Goal: Task Accomplishment & Management: Use online tool/utility

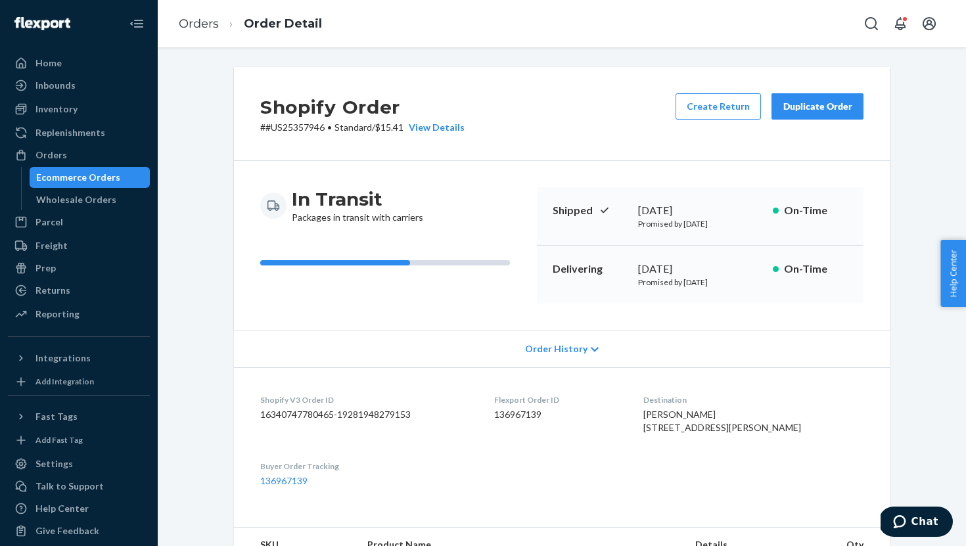
scroll to position [468, 0]
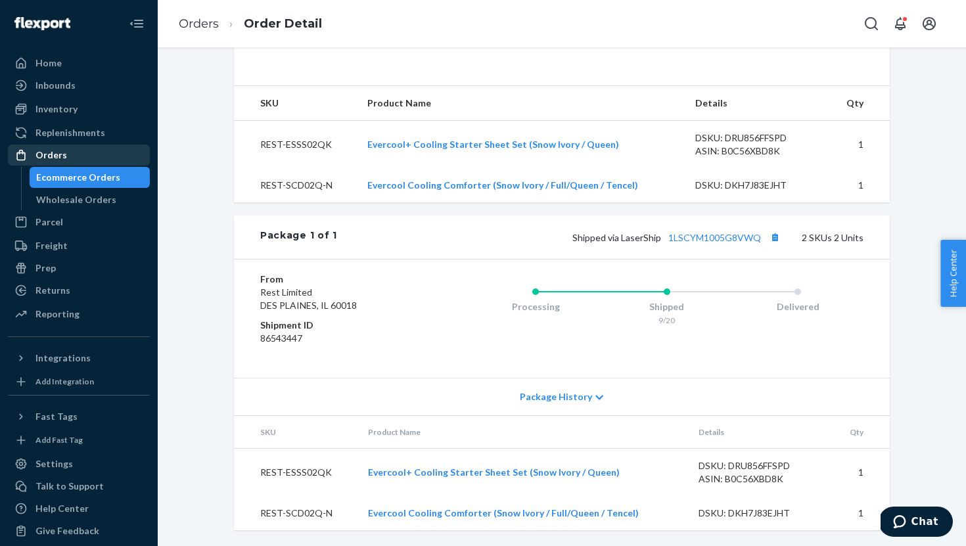
click at [51, 155] on div "Orders" at bounding box center [51, 155] width 32 height 13
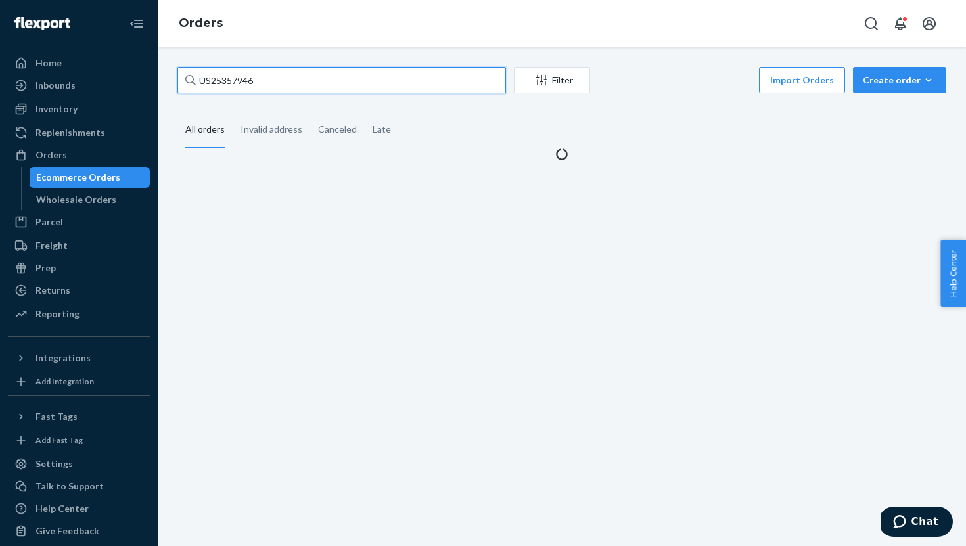
click at [225, 81] on input "US25357946" at bounding box center [341, 80] width 329 height 26
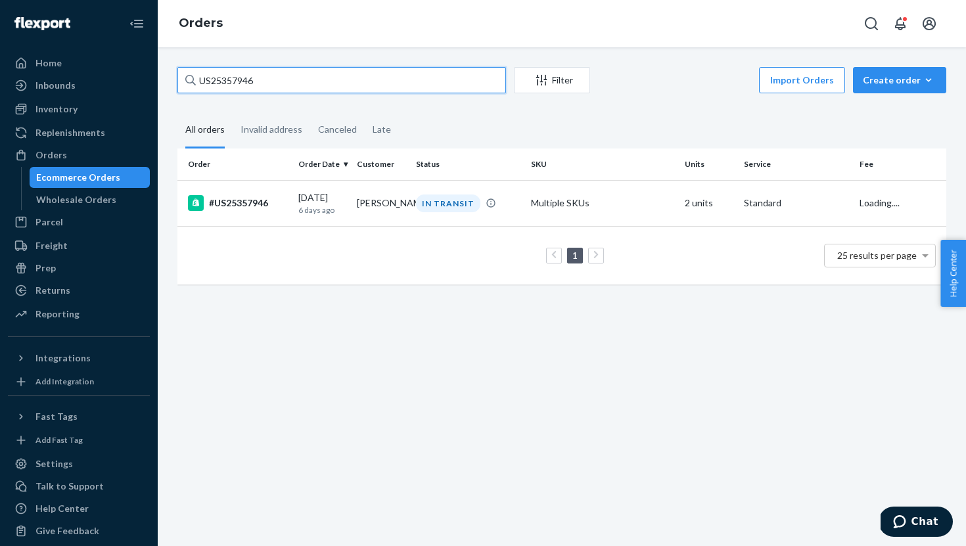
click at [225, 81] on input "US25357946" at bounding box center [341, 80] width 329 height 26
paste input "6899"
type input "US25356899"
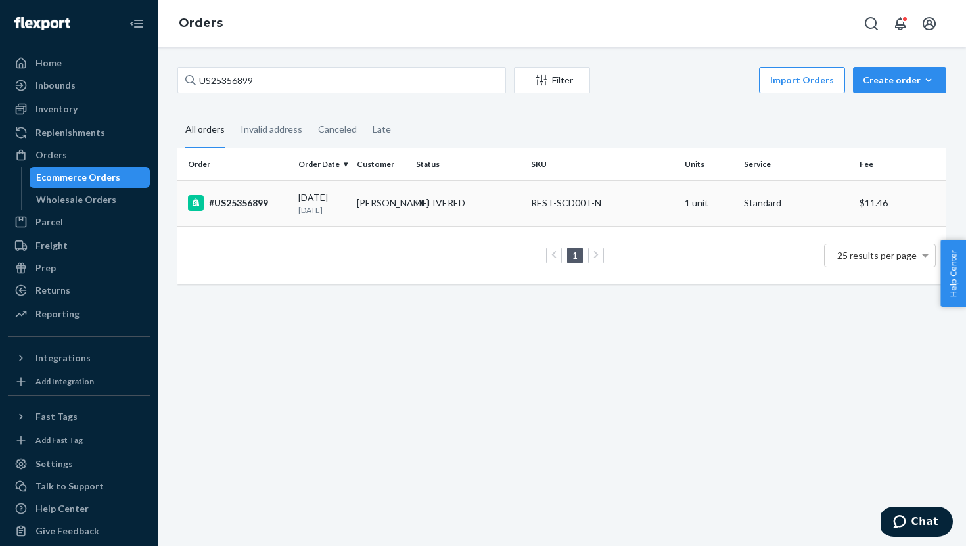
click at [235, 205] on div "#US25356899" at bounding box center [238, 203] width 100 height 16
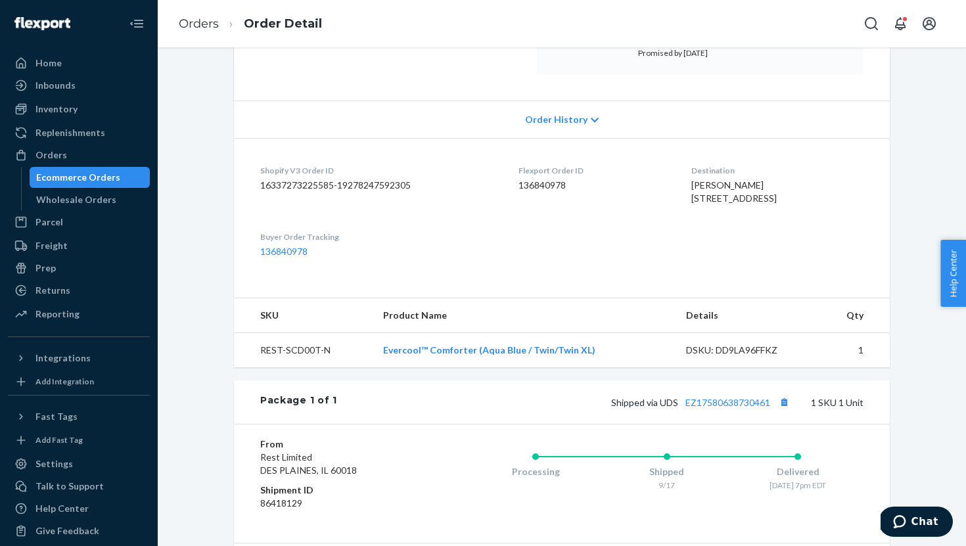
scroll to position [232, 0]
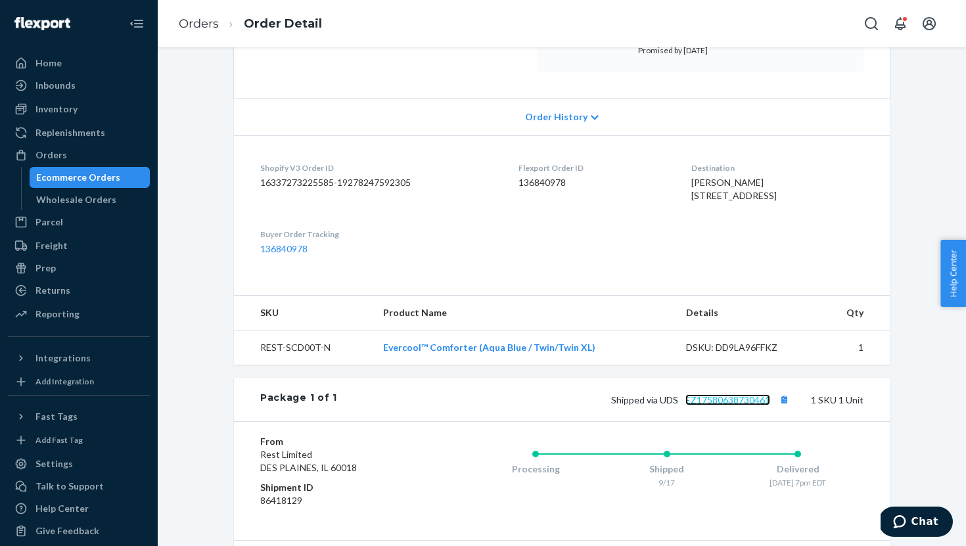
click at [698, 405] on link "EZ17580638730461" at bounding box center [727, 399] width 85 height 11
click at [68, 64] on div "Home" at bounding box center [78, 63] width 139 height 18
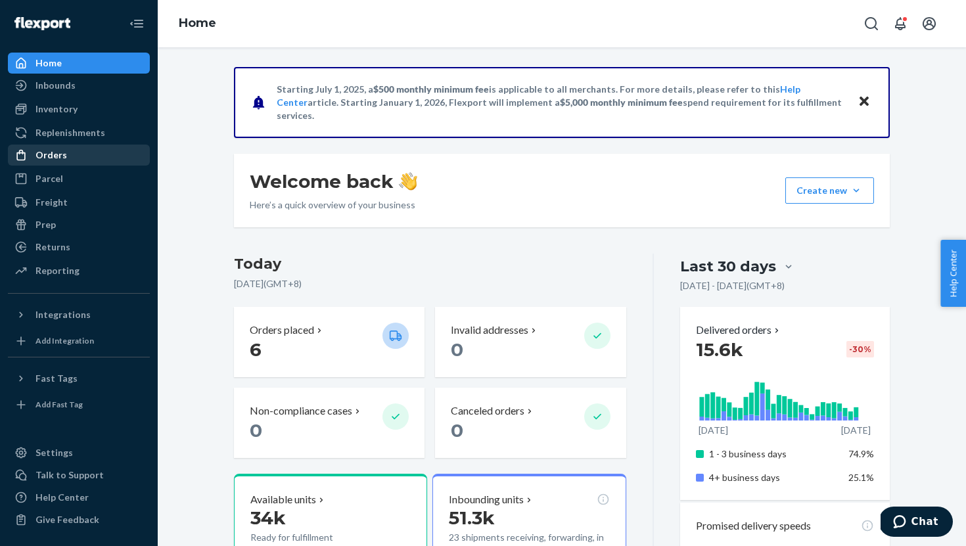
click at [78, 161] on div "Orders" at bounding box center [78, 155] width 139 height 18
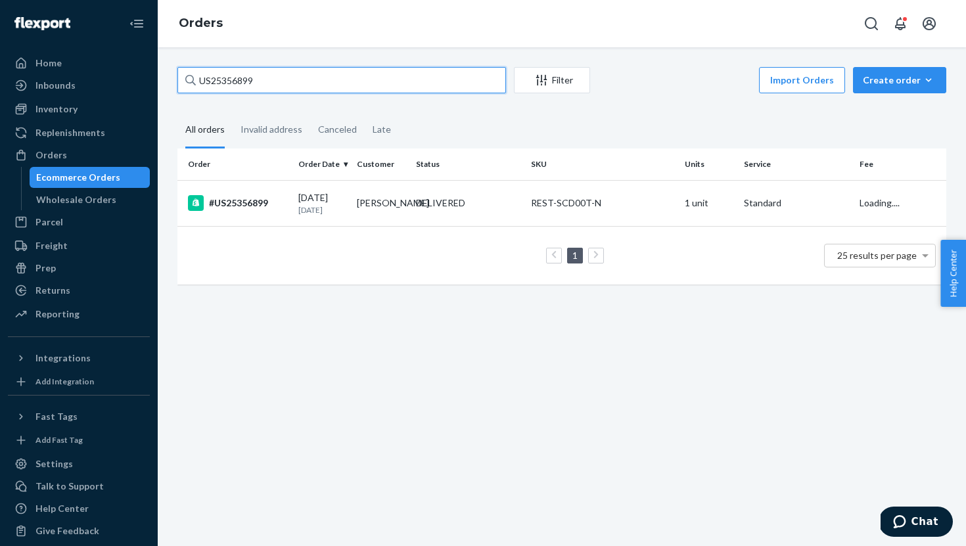
click at [237, 85] on input "US25356899" at bounding box center [341, 80] width 329 height 26
paste input "7098 Complete"
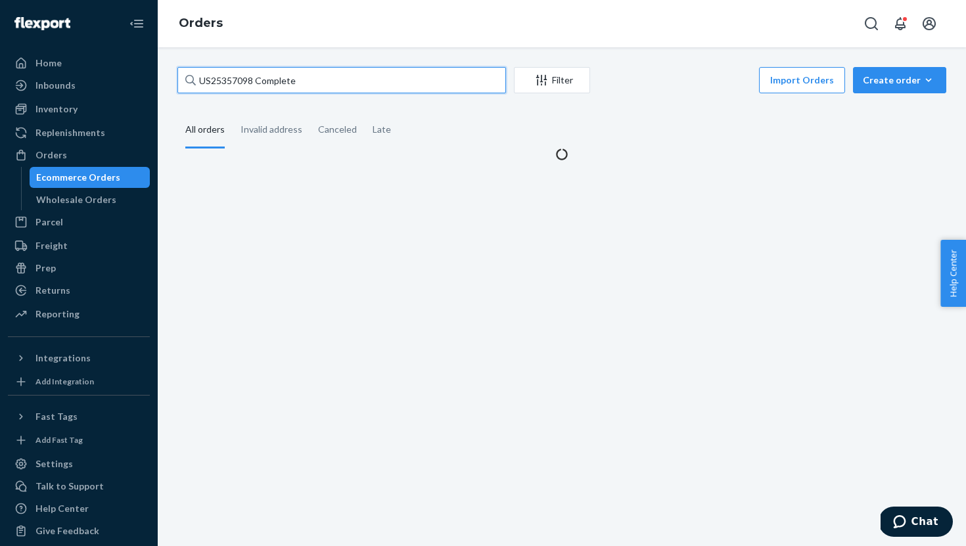
click at [274, 84] on input "US25357098 Complete" at bounding box center [341, 80] width 329 height 26
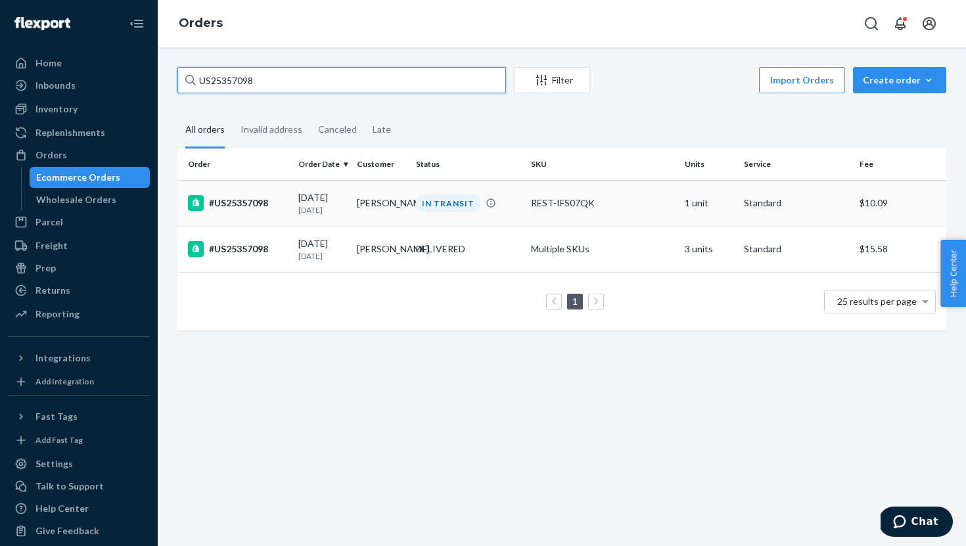
type input "US25357098"
click at [281, 242] on div "#US25357098" at bounding box center [238, 249] width 100 height 16
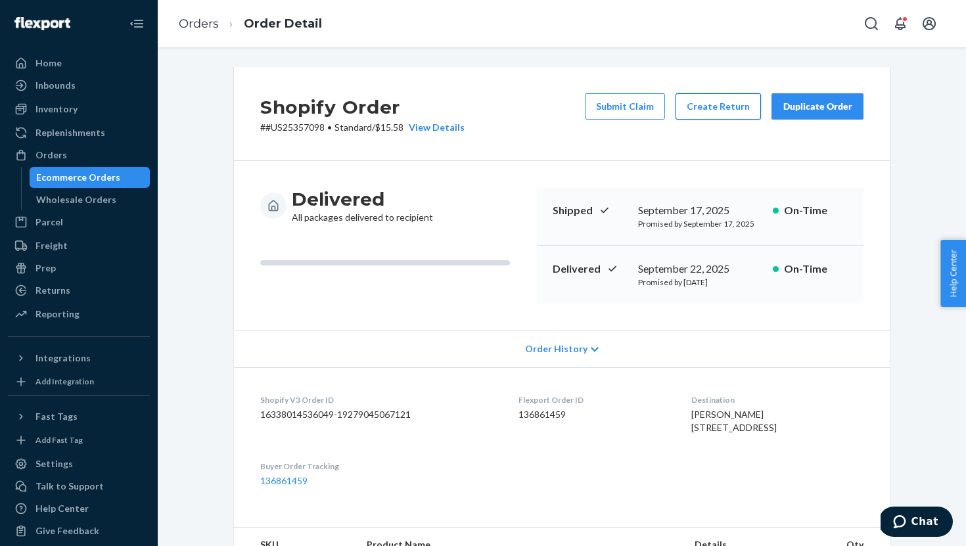
click at [720, 116] on button "Create Return" at bounding box center [718, 106] width 85 height 26
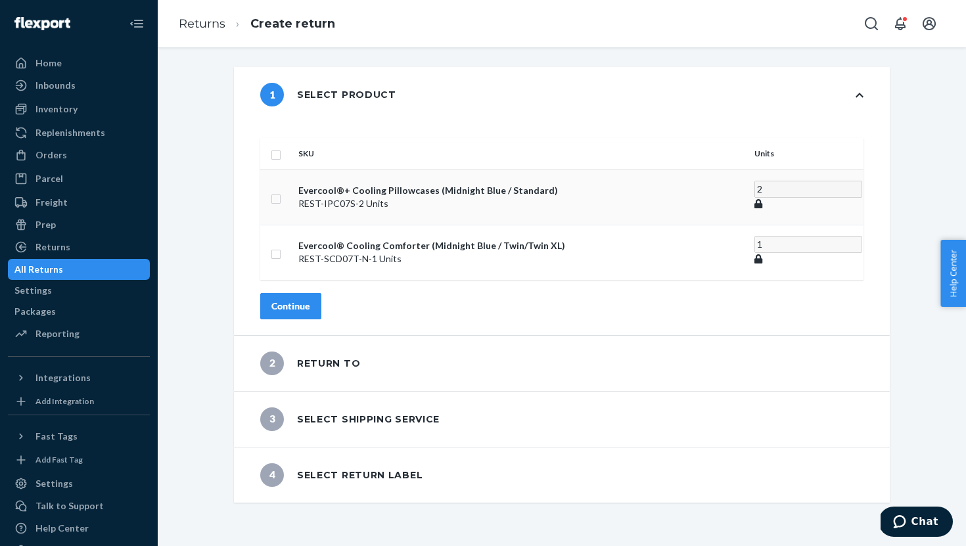
click at [754, 199] on icon at bounding box center [758, 203] width 8 height 9
click at [281, 191] on input "checkbox" at bounding box center [276, 198] width 11 height 14
checkbox input "true"
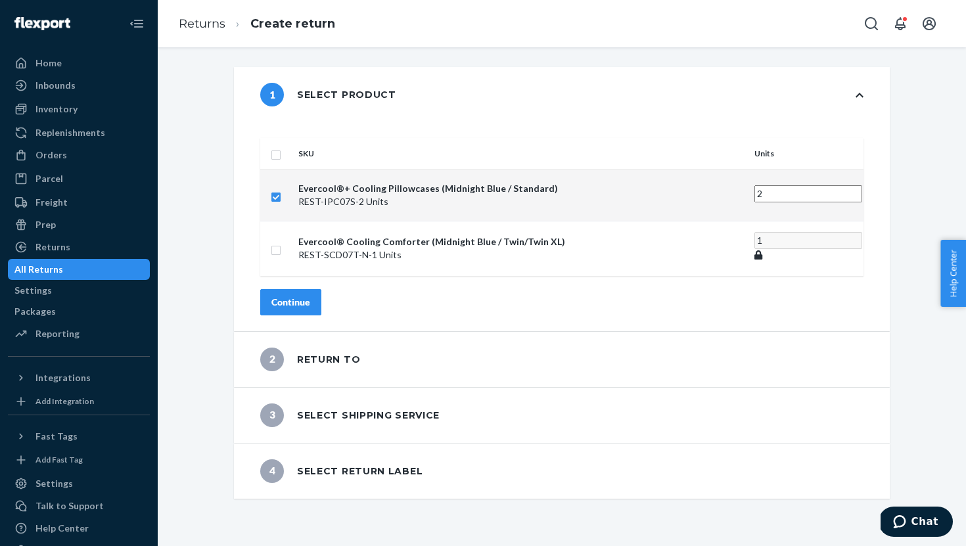
type input "1"
click at [754, 185] on input "1" at bounding box center [808, 193] width 108 height 17
click at [749, 170] on td "1" at bounding box center [806, 195] width 114 height 51
